Goal: Find specific page/section: Find specific page/section

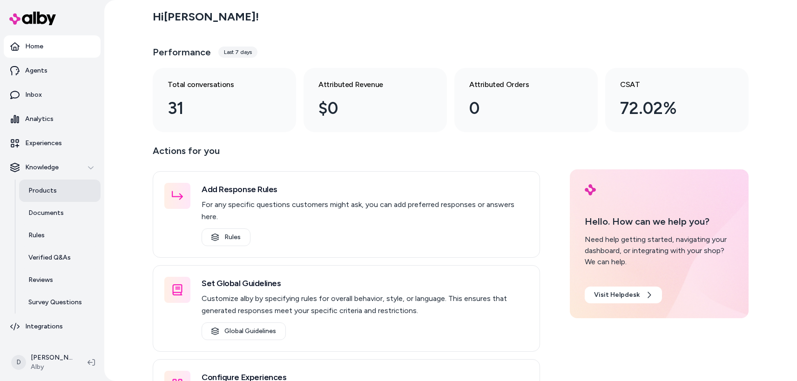
click at [46, 186] on p "Products" at bounding box center [42, 190] width 28 height 9
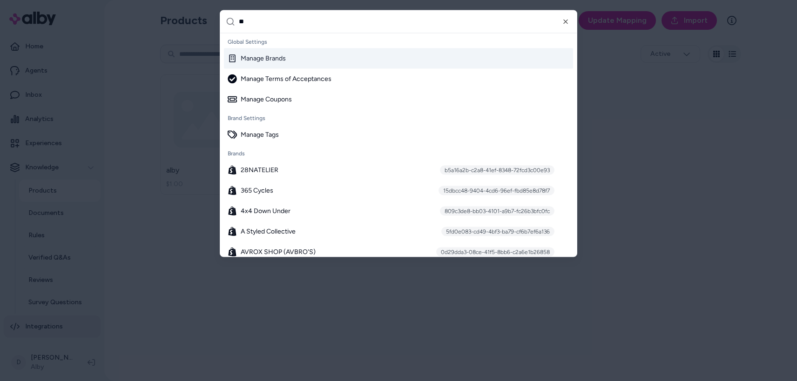
type input "***"
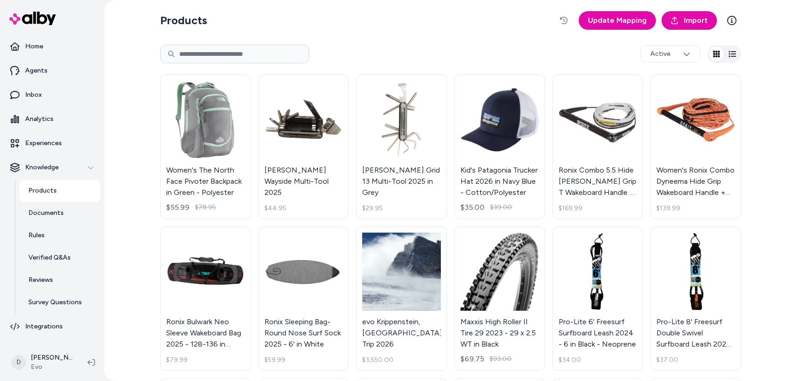
click at [346, 40] on div "Active" at bounding box center [450, 54] width 581 height 30
